Goal: Information Seeking & Learning: Learn about a topic

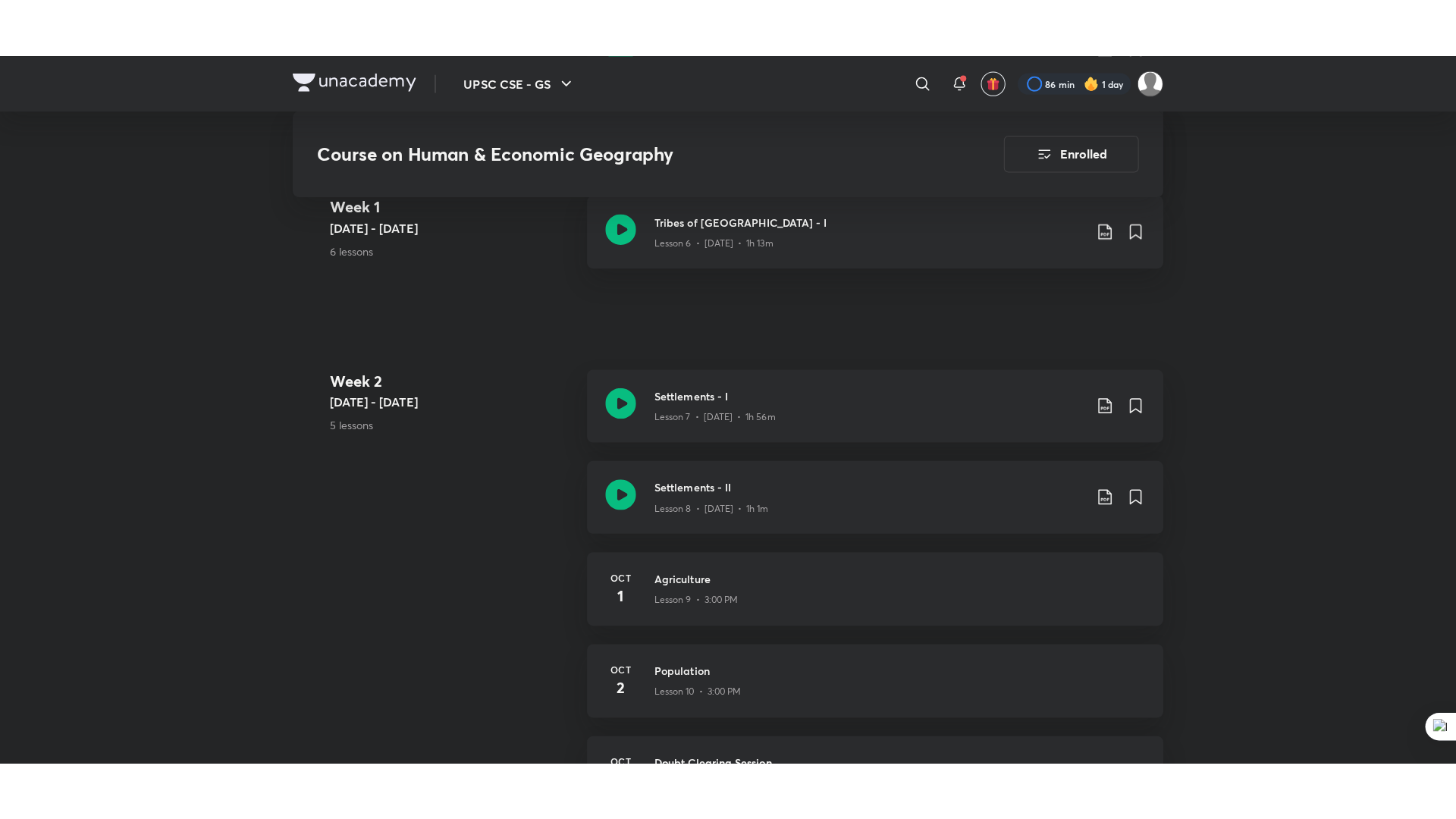
scroll to position [1254, 0]
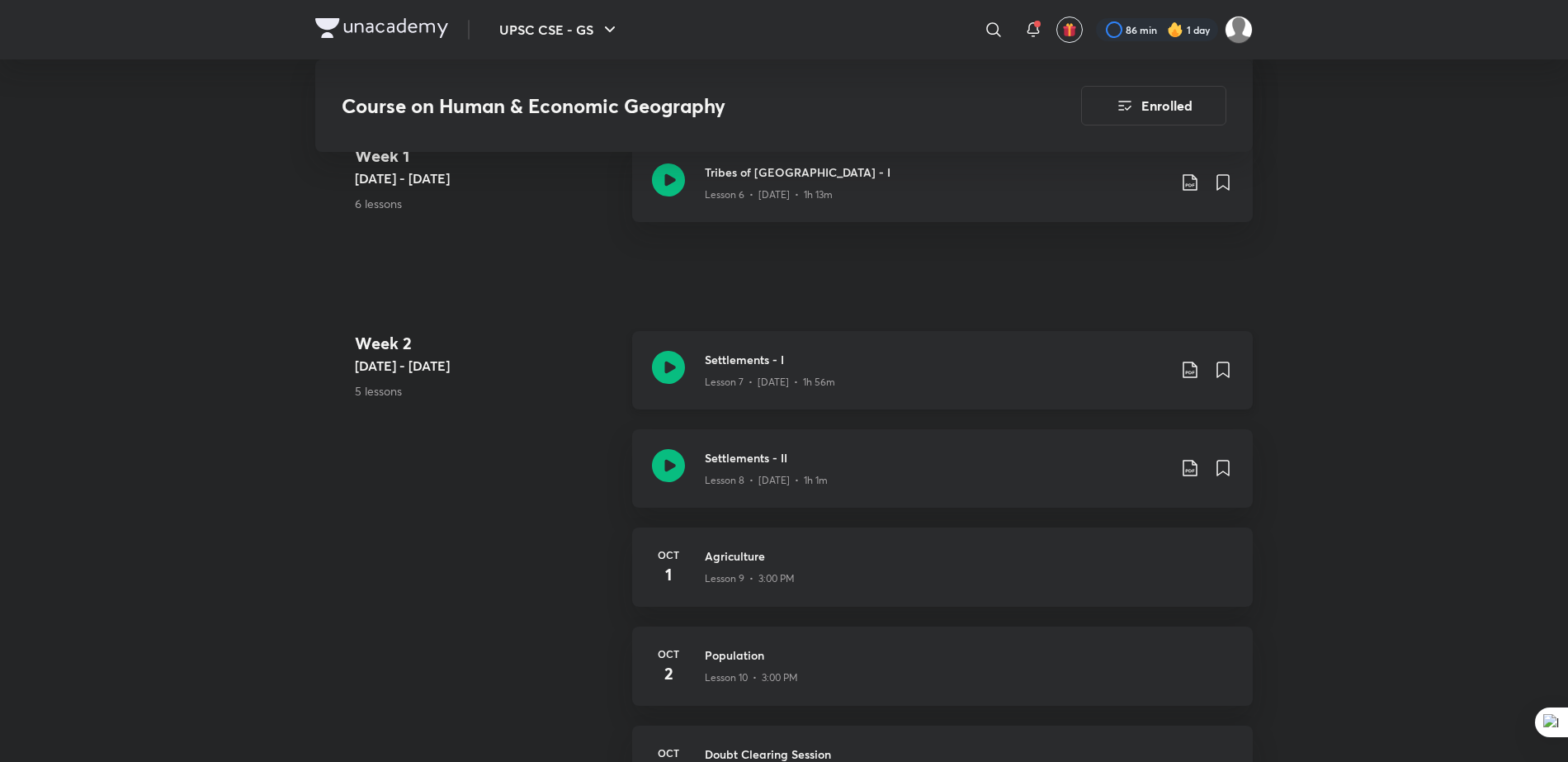
click at [779, 349] on div "Settlements - I Lesson 7 • [DATE] • 1h 56m" at bounding box center [942, 370] width 620 height 78
